Goal: Check status

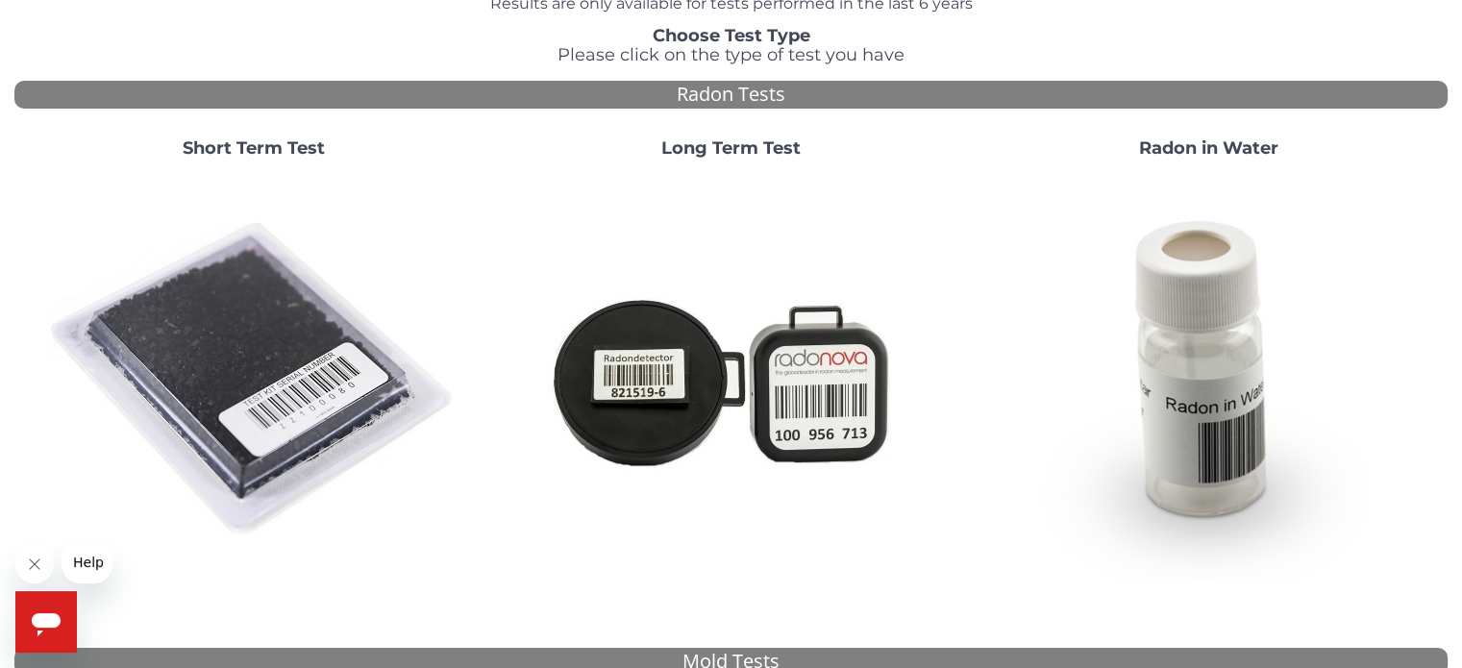
scroll to position [288, 0]
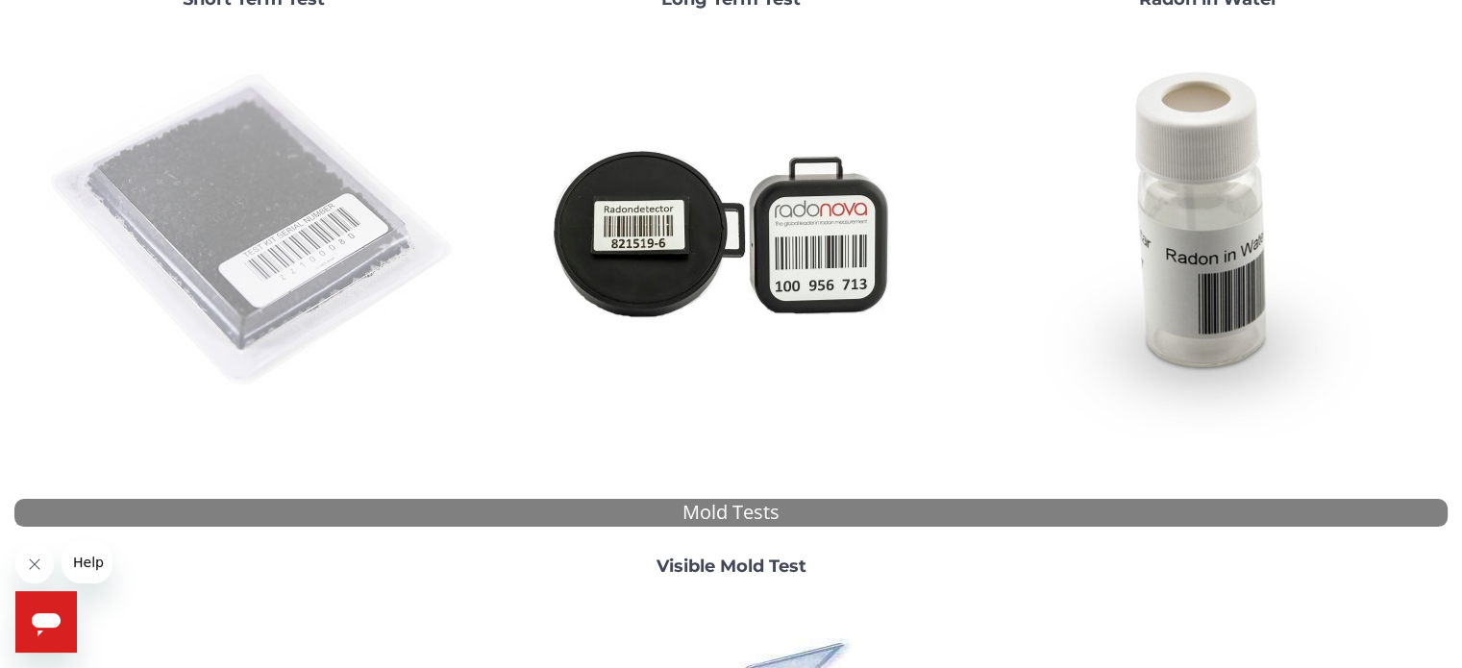
click at [270, 247] on img at bounding box center [253, 230] width 413 height 413
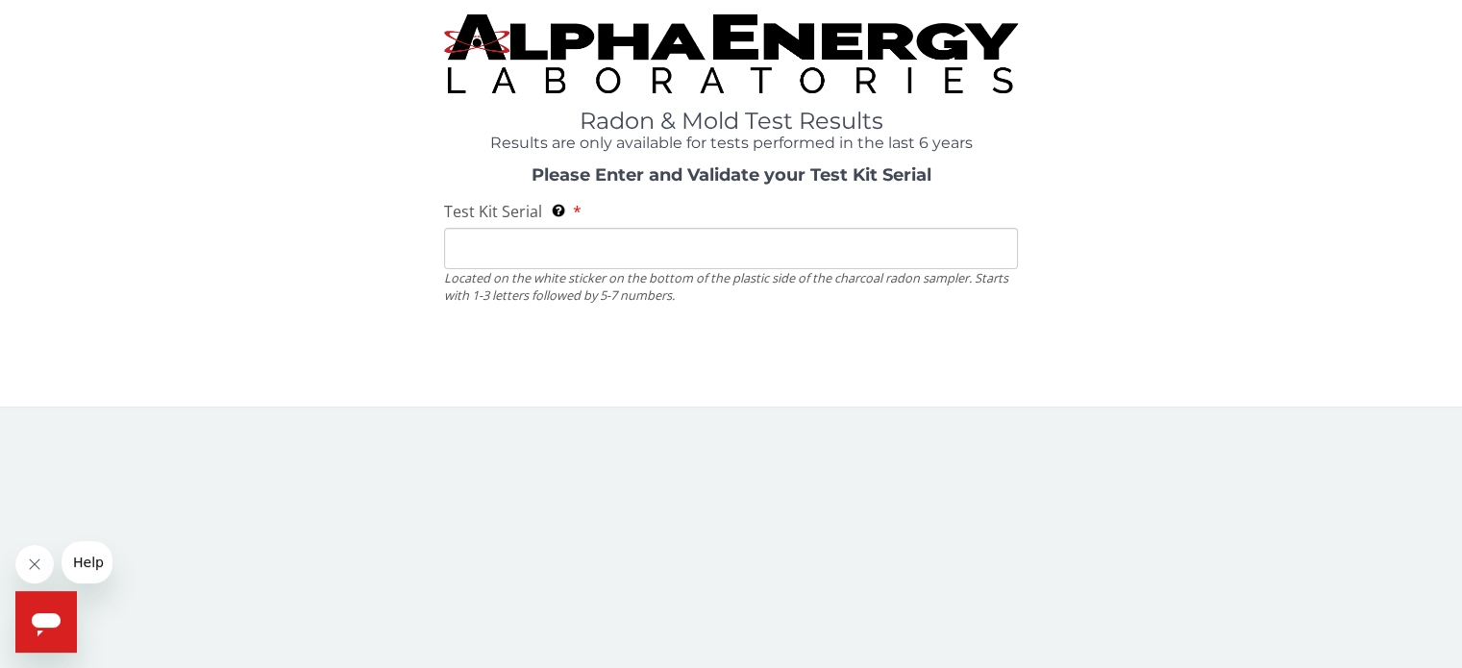
scroll to position [0, 0]
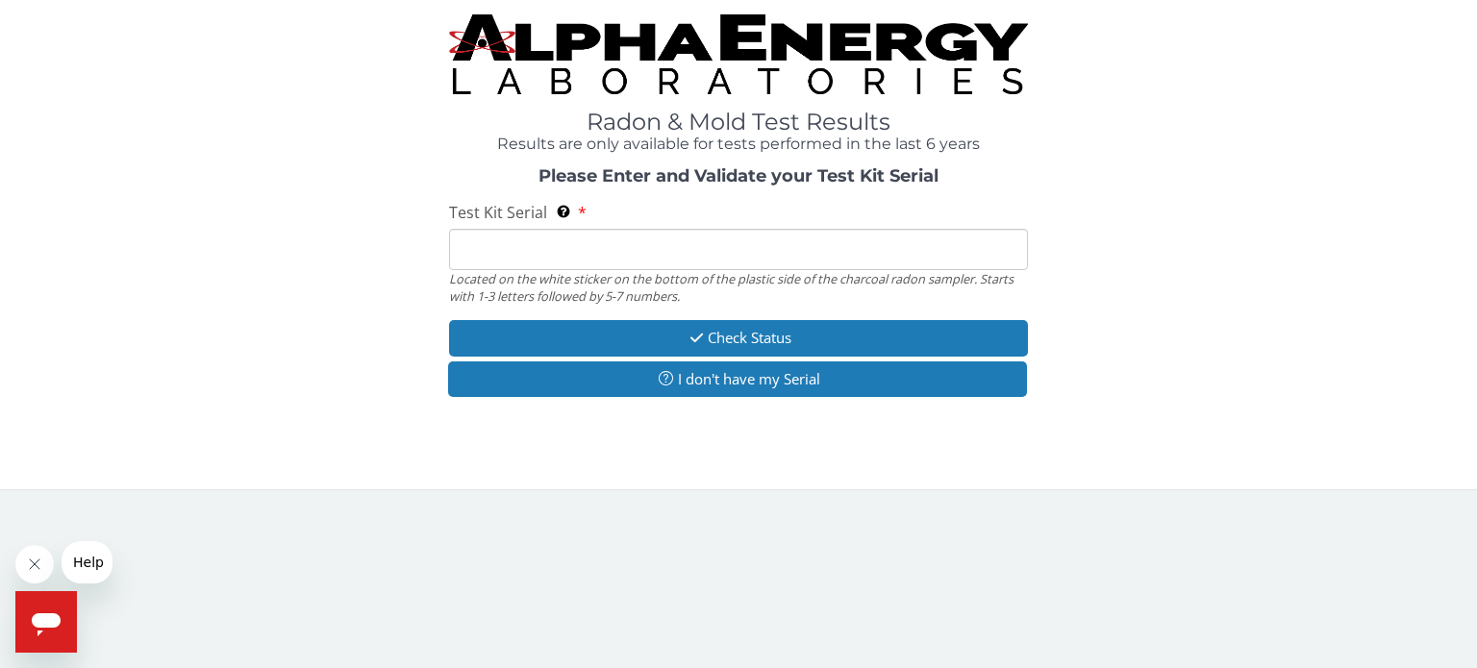
click at [581, 247] on input "Test Kit Serial Located on the white sticker on the bottom of the plastic side …" at bounding box center [738, 249] width 579 height 41
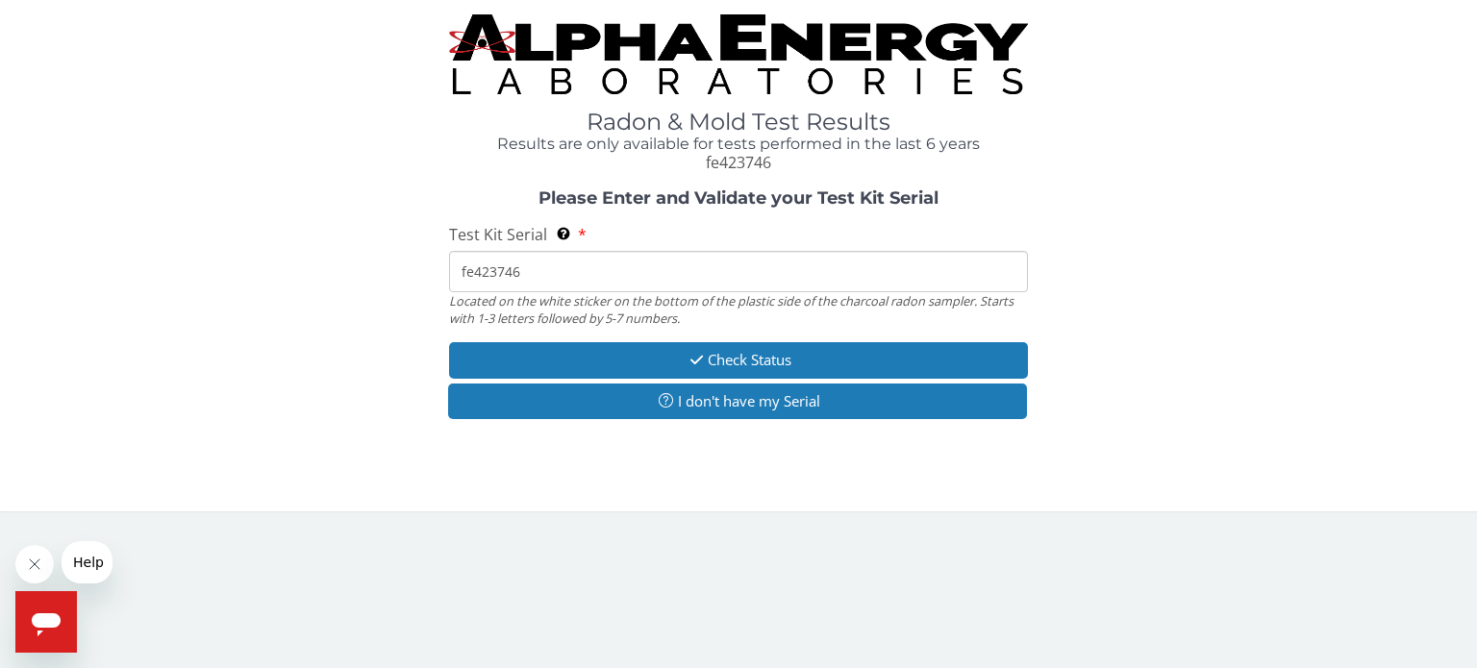
type input "fe423746"
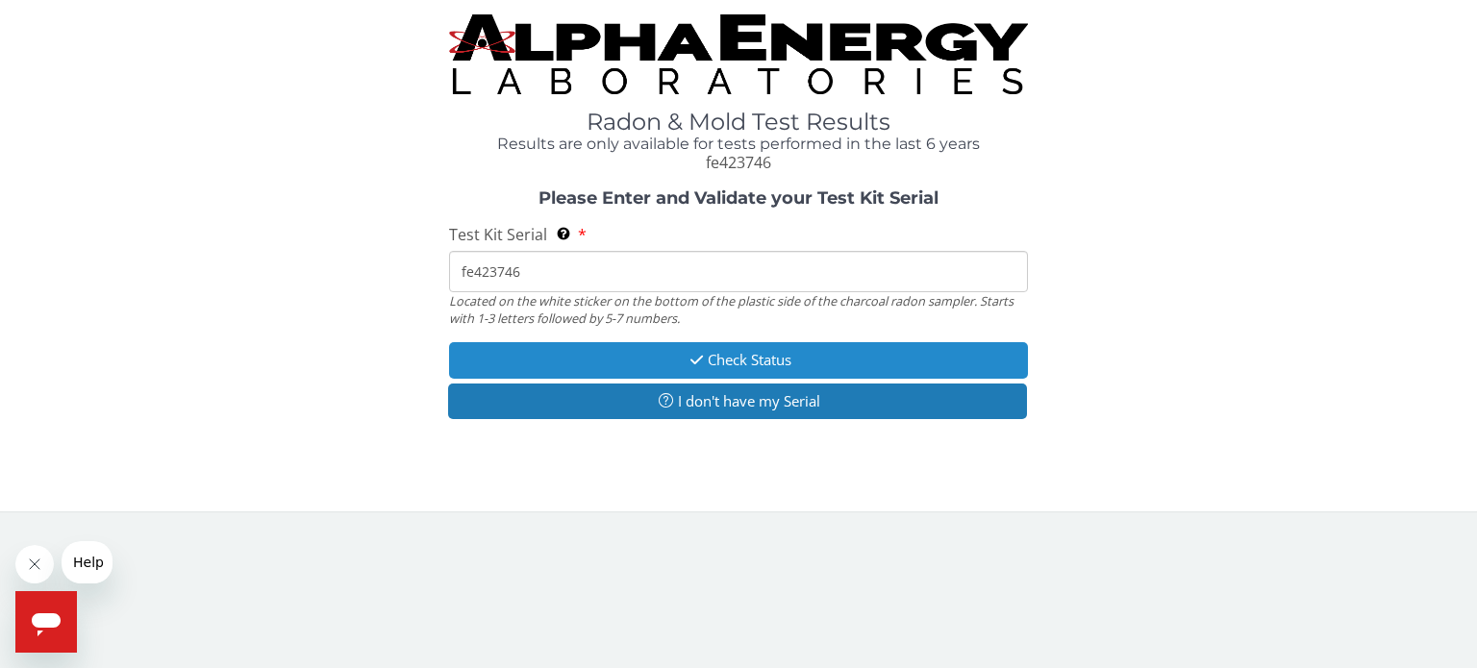
click at [704, 356] on button "Check Status" at bounding box center [738, 360] width 579 height 36
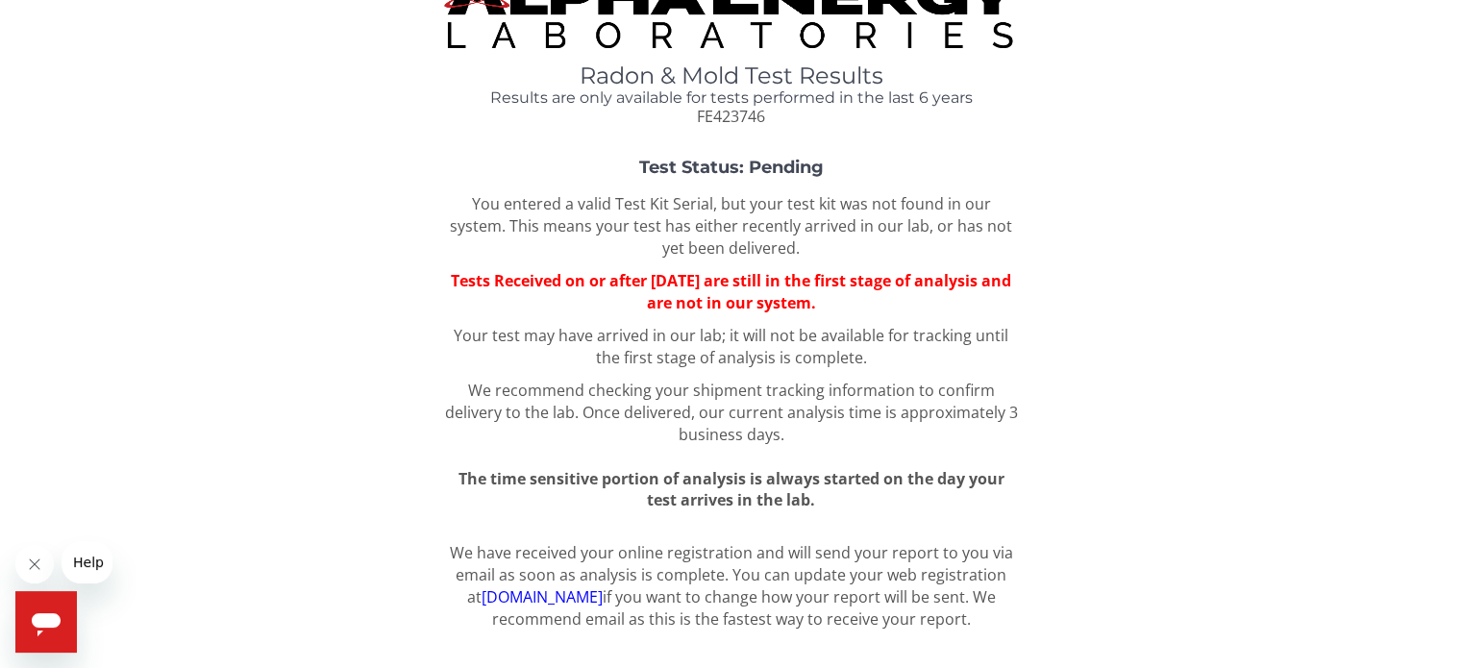
scroll to position [66, 0]
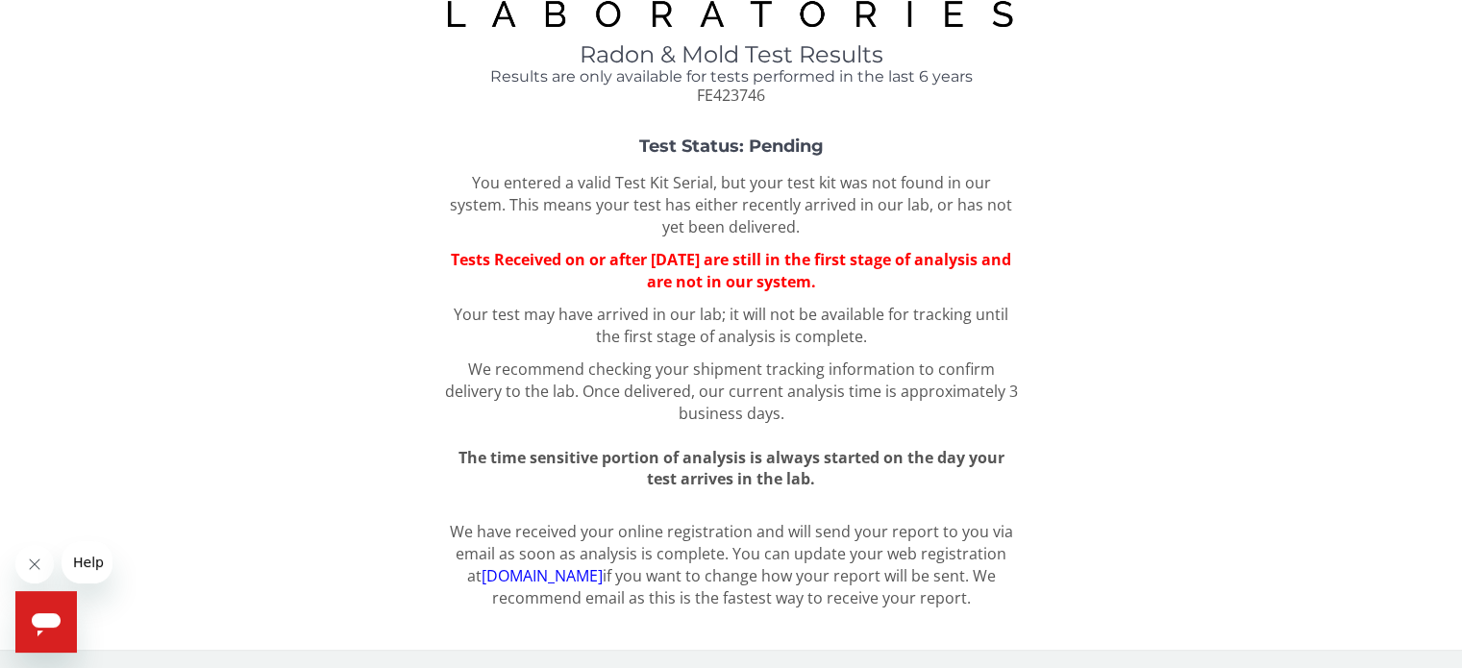
click at [536, 579] on link "[DOMAIN_NAME]" at bounding box center [541, 575] width 121 height 21
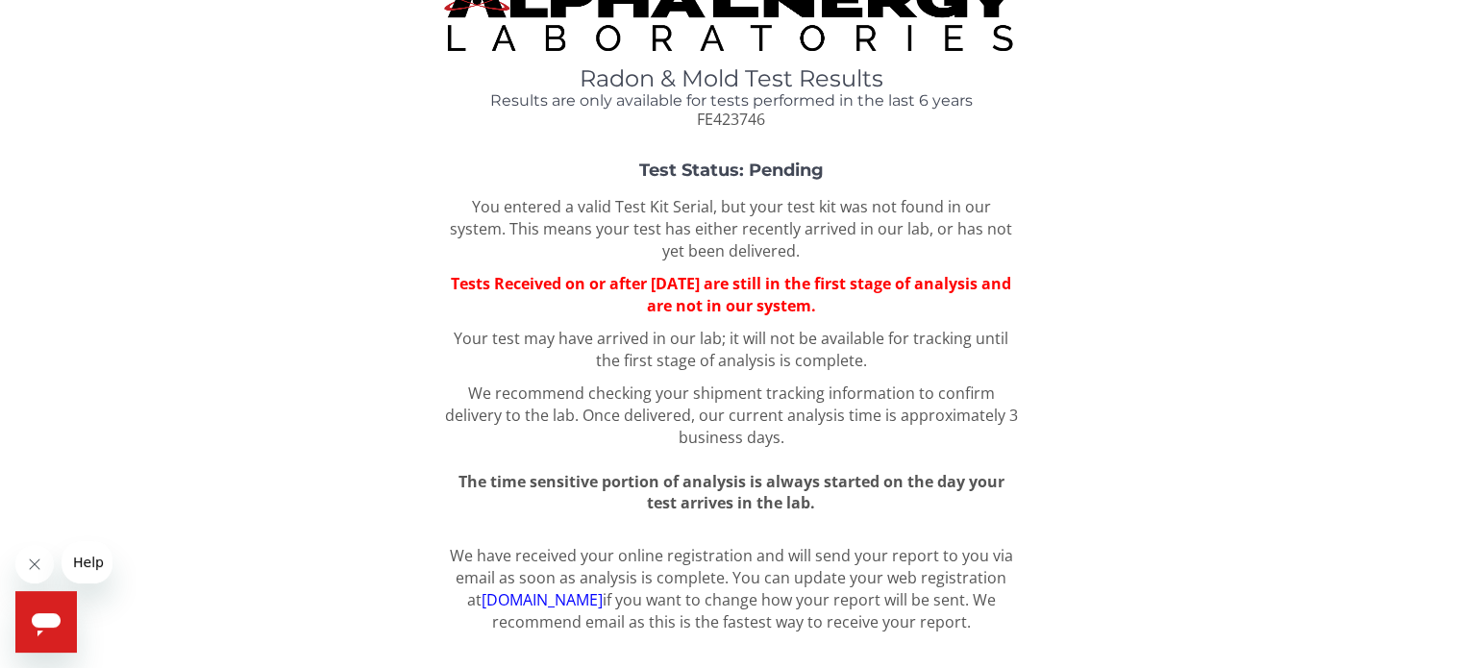
scroll to position [66, 0]
